Goal: Information Seeking & Learning: Learn about a topic

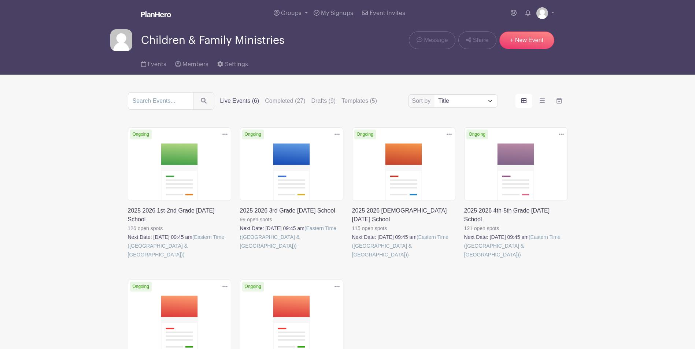
click at [128, 259] on link at bounding box center [128, 259] width 0 height 0
click at [352, 259] on link at bounding box center [352, 259] width 0 height 0
click at [464, 259] on link at bounding box center [464, 259] width 0 height 0
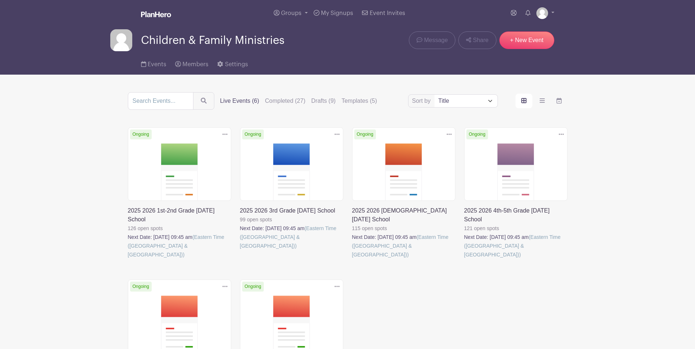
click at [464, 259] on link at bounding box center [464, 259] width 0 height 0
